Goal: Find specific page/section

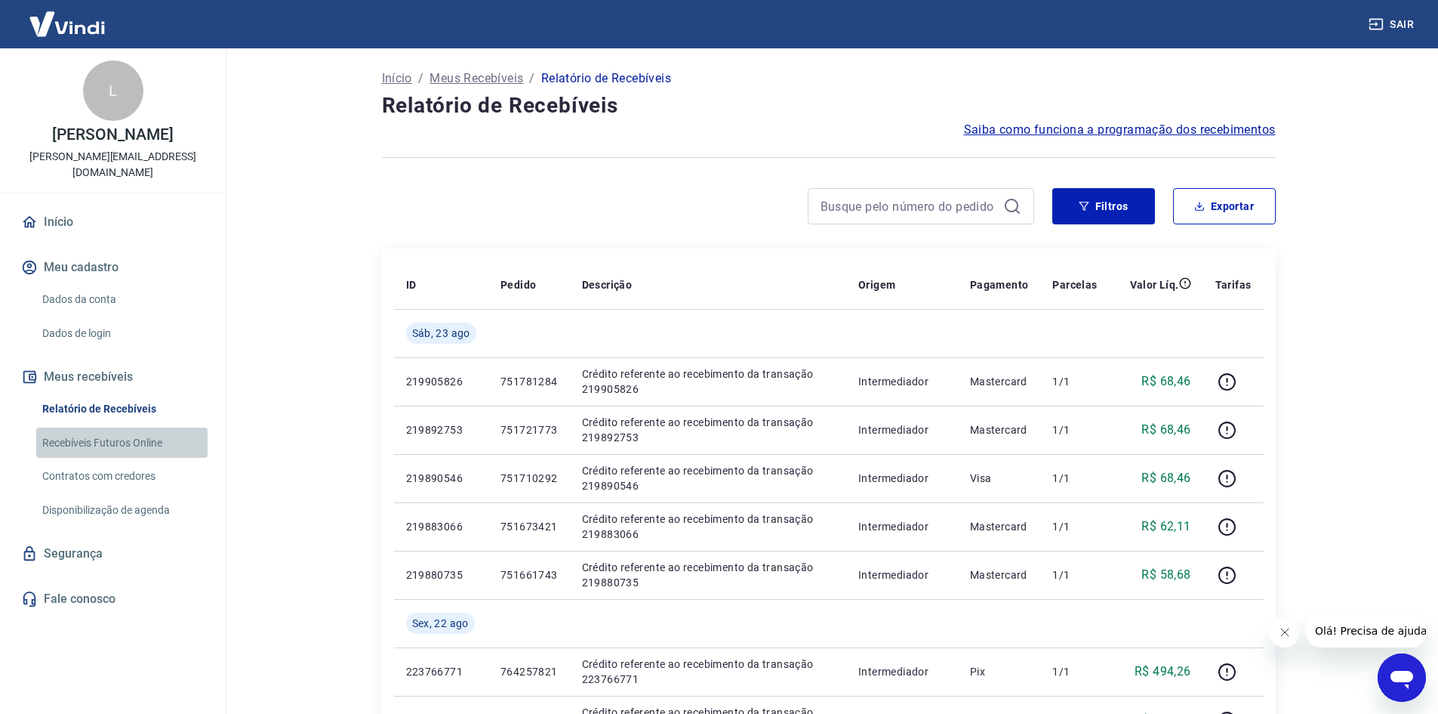
click at [126, 427] on link "Recebíveis Futuros Online" at bounding box center [121, 442] width 171 height 31
